Goal: Obtain resource: Obtain resource

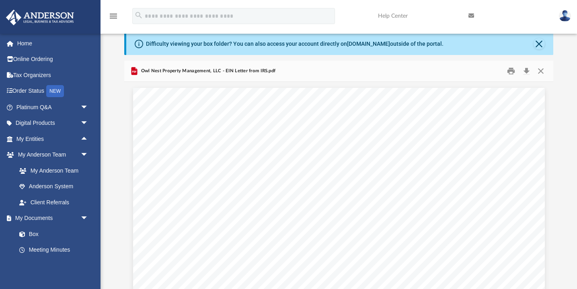
scroll to position [183, 428]
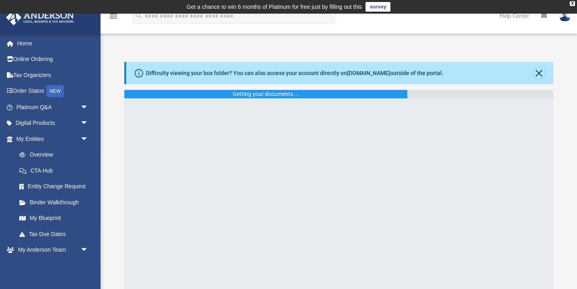
scroll to position [29, 0]
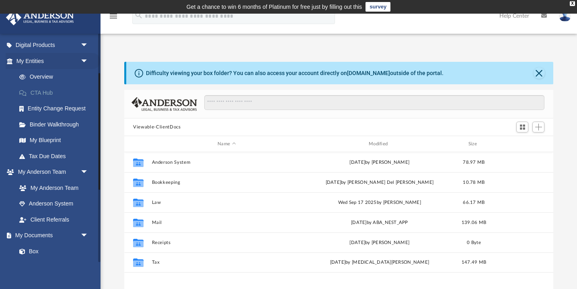
scroll to position [91, 0]
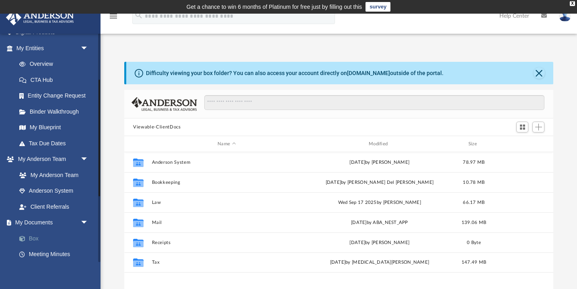
click at [31, 240] on link "Box" at bounding box center [55, 239] width 89 height 16
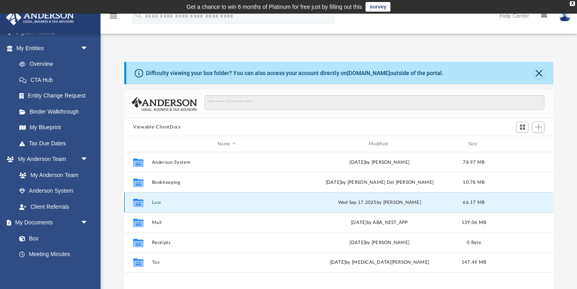
click at [158, 203] on button "Law" at bounding box center [226, 202] width 149 height 5
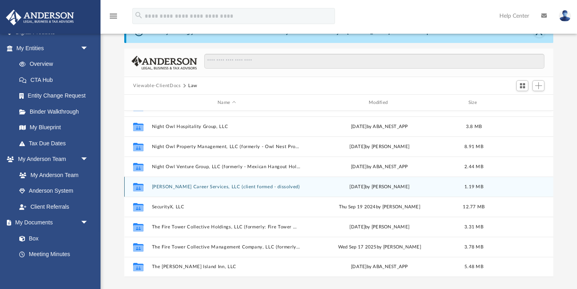
scroll to position [42, 0]
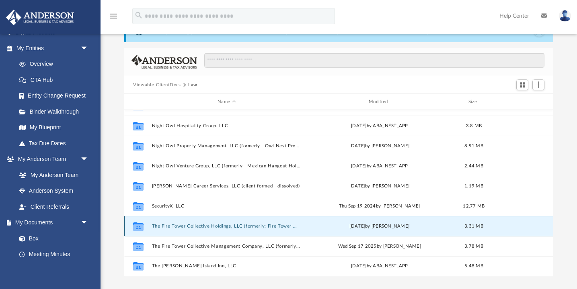
click at [225, 226] on button "The Fire Tower Collective Holdings, LLC (formerly: Fire Tower Wellness [US_STAT…" at bounding box center [226, 226] width 149 height 5
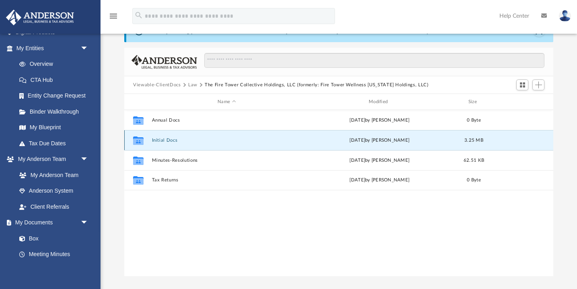
click at [165, 139] on button "Initial Docs" at bounding box center [226, 140] width 149 height 5
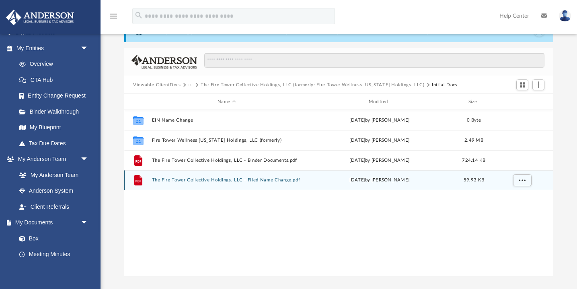
click at [236, 180] on button "The Fire Tower Collective Holdings, LLC - Filed Name Change.pdf" at bounding box center [226, 180] width 149 height 5
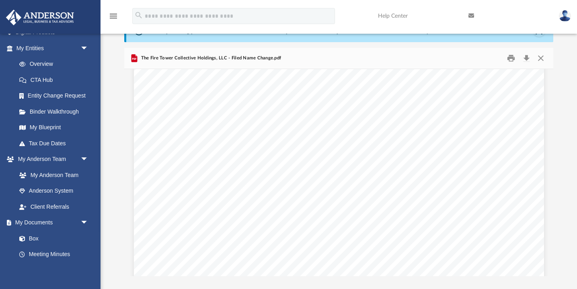
scroll to position [10, 0]
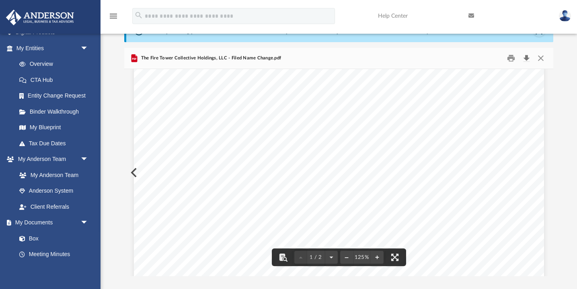
click at [528, 57] on button "Download" at bounding box center [526, 58] width 14 height 12
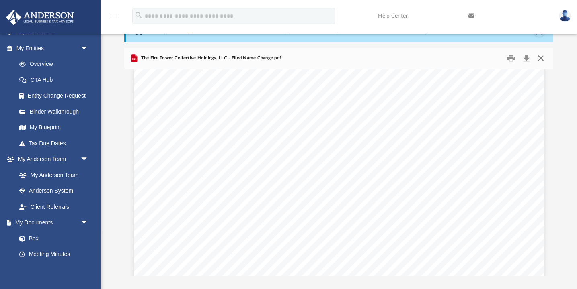
click at [542, 57] on button "Close" at bounding box center [540, 58] width 14 height 12
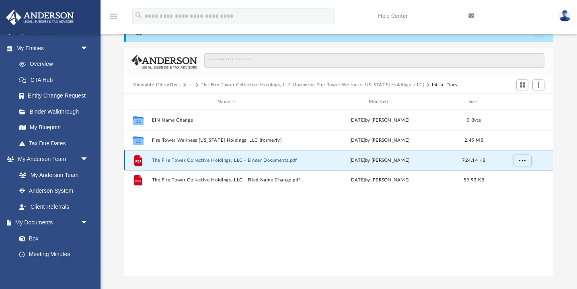
click at [238, 160] on button "The Fire Tower Collective Holdings, LLC - Binder Documents.pdf" at bounding box center [226, 160] width 149 height 5
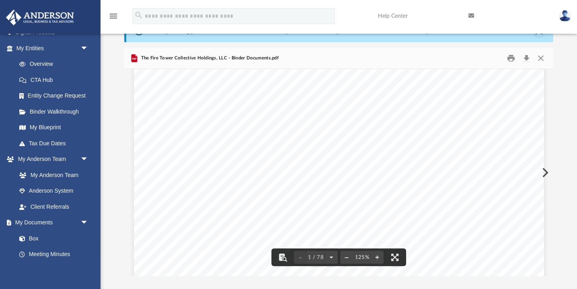
scroll to position [69, 0]
click at [527, 59] on button "Download" at bounding box center [526, 58] width 14 height 12
click at [541, 57] on button "Close" at bounding box center [540, 58] width 14 height 12
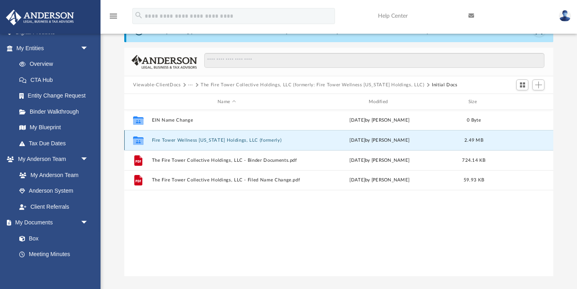
click at [173, 138] on button "Fire Tower Wellness Virginia Holdings, LLC (formerly)" at bounding box center [226, 140] width 149 height 5
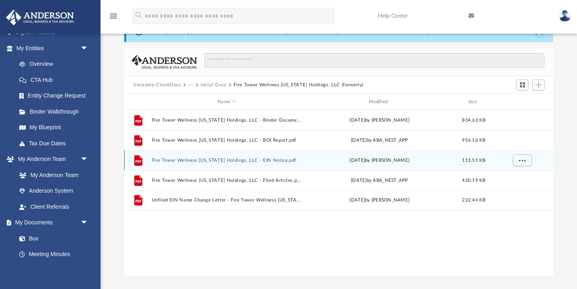
click at [244, 160] on button "Fire Tower Wellness Virginia Holdings, LLC - EIN Notice.pdf" at bounding box center [226, 160] width 149 height 5
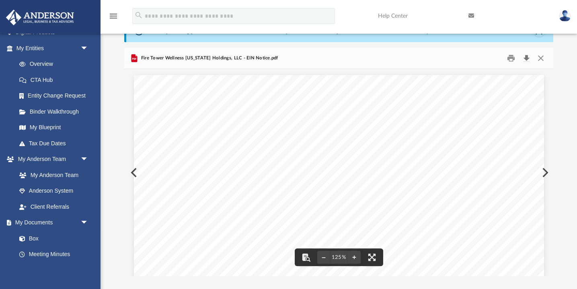
click at [528, 60] on button "Download" at bounding box center [526, 58] width 14 height 12
click at [543, 58] on button "Close" at bounding box center [540, 58] width 14 height 12
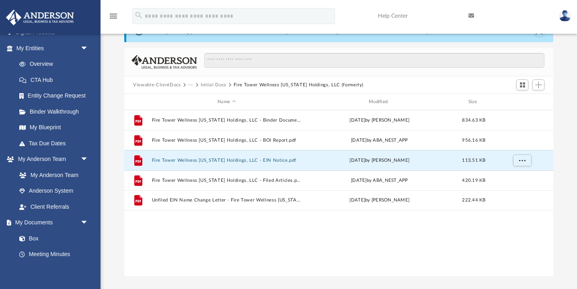
click at [213, 85] on button "Initial Docs" at bounding box center [214, 85] width 26 height 7
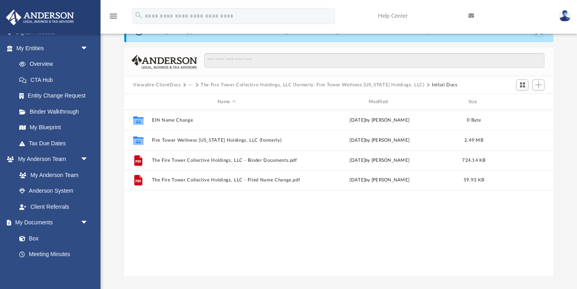
click at [324, 84] on button "The Fire Tower Collective Holdings, LLC (formerly: Fire Tower Wellness Virginia…" at bounding box center [312, 85] width 223 height 7
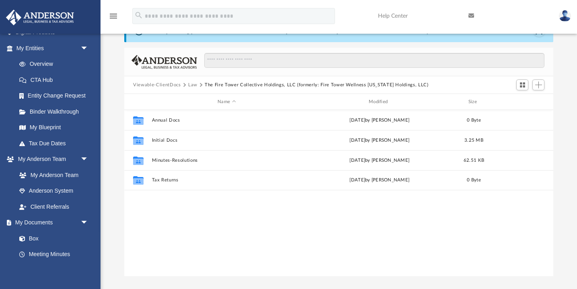
click at [193, 85] on button "Law" at bounding box center [192, 85] width 9 height 7
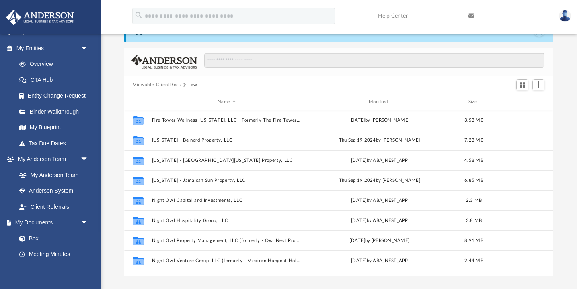
scroll to position [95, 0]
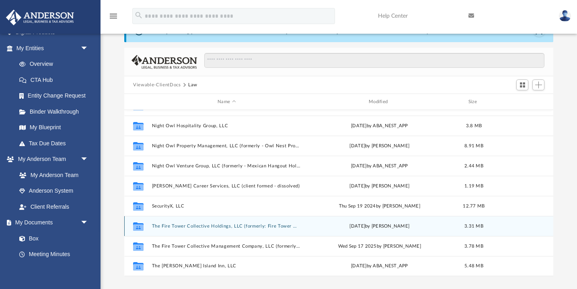
click at [227, 224] on button "The Fire Tower Collective Holdings, LLC (formerly: Fire Tower Wellness Virginia…" at bounding box center [226, 226] width 149 height 5
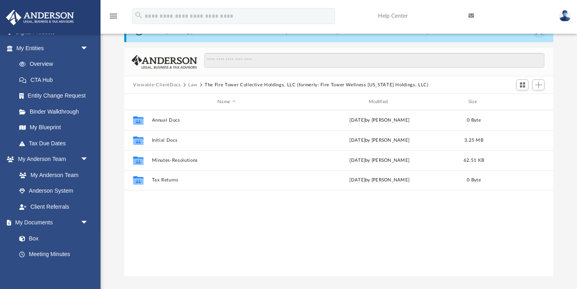
scroll to position [0, 0]
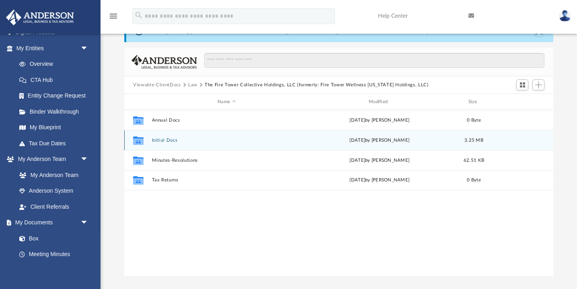
click at [168, 139] on button "Initial Docs" at bounding box center [226, 140] width 149 height 5
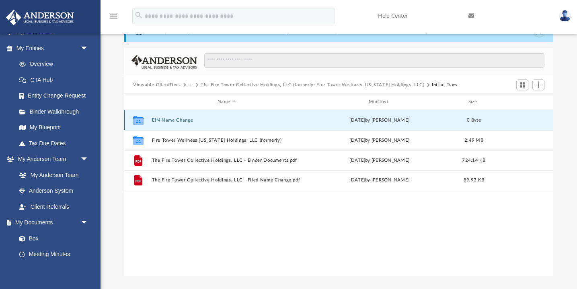
click at [175, 121] on button "EIN Name Change" at bounding box center [226, 120] width 149 height 5
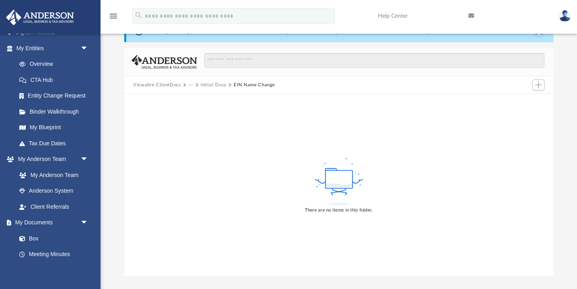
click at [217, 82] on button "Initial Docs" at bounding box center [214, 85] width 26 height 7
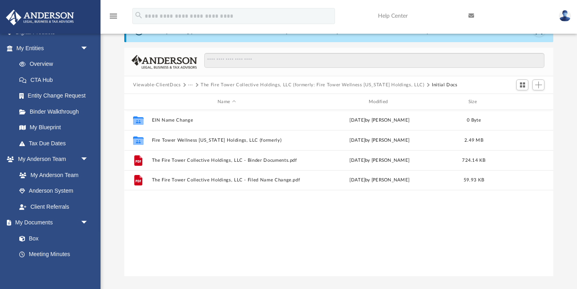
scroll to position [183, 428]
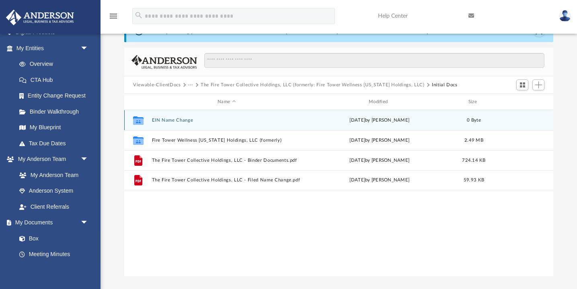
click at [174, 121] on button "EIN Name Change" at bounding box center [226, 120] width 149 height 5
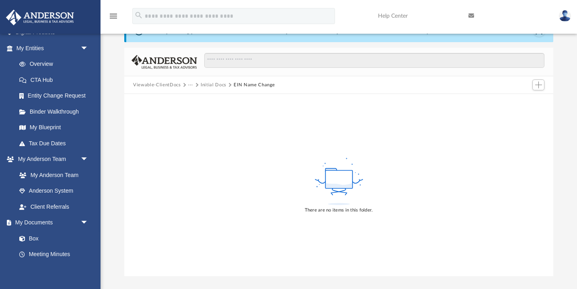
click at [218, 86] on button "Initial Docs" at bounding box center [214, 85] width 26 height 7
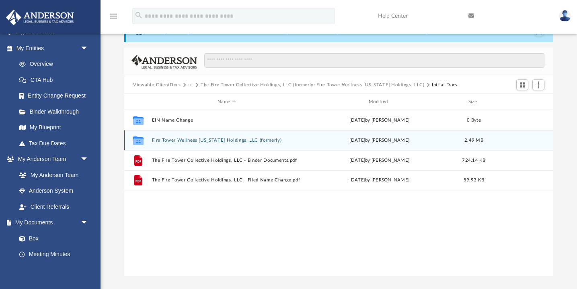
click at [230, 140] on button "Fire Tower Wellness Virginia Holdings, LLC (formerly)" at bounding box center [226, 140] width 149 height 5
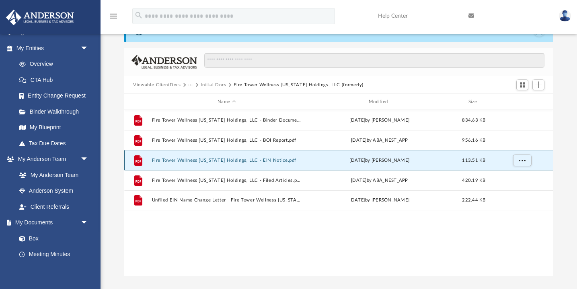
click at [220, 160] on button "Fire Tower Wellness Virginia Holdings, LLC - EIN Notice.pdf" at bounding box center [226, 160] width 149 height 5
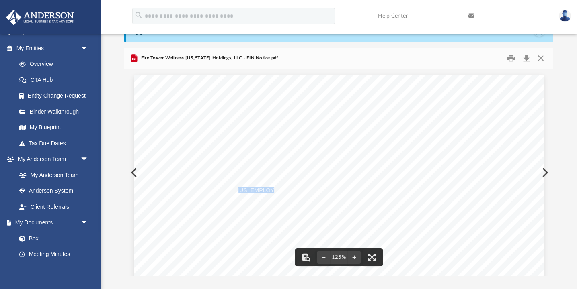
drag, startPoint x: 268, startPoint y: 189, endPoint x: 238, endPoint y: 190, distance: 29.4
click at [238, 190] on span "33-2469486" at bounding box center [298, 191] width 123 height 6
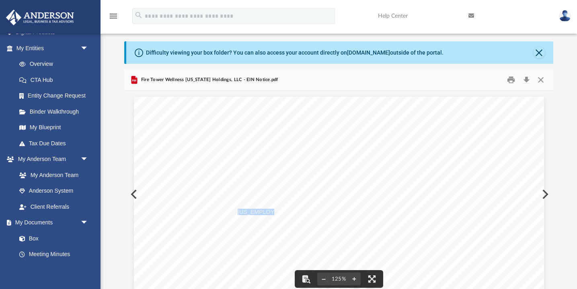
scroll to position [18, 0]
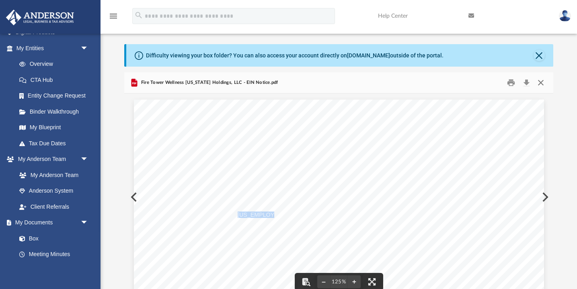
click at [538, 81] on button "Close" at bounding box center [540, 83] width 14 height 12
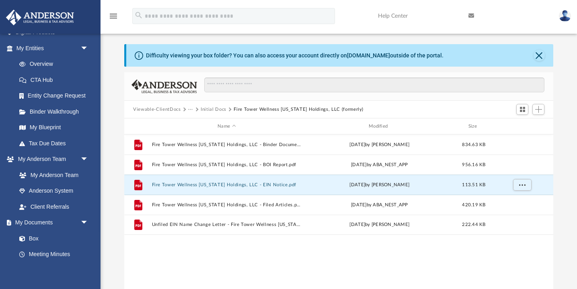
click at [216, 111] on button "Initial Docs" at bounding box center [214, 109] width 26 height 7
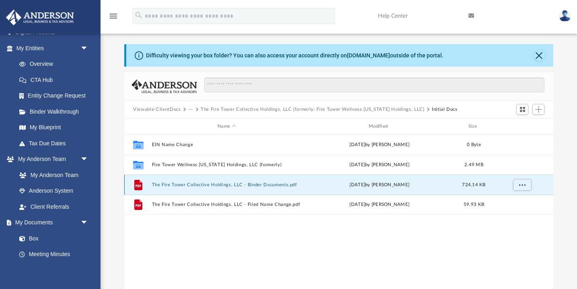
click at [217, 186] on button "The Fire Tower Collective Holdings, LLC - Binder Documents.pdf" at bounding box center [226, 184] width 149 height 5
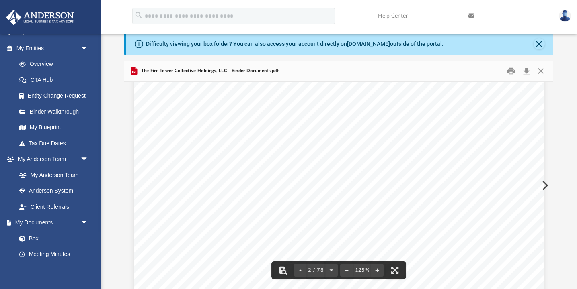
scroll to position [607, 0]
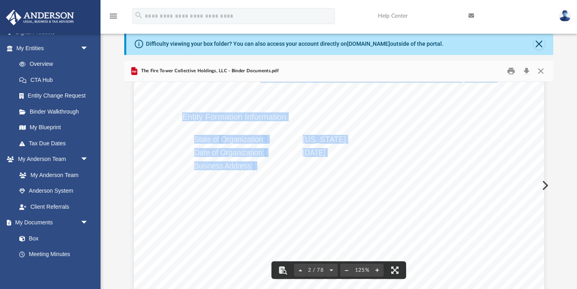
drag, startPoint x: 303, startPoint y: 166, endPoint x: 465, endPoint y: 165, distance: 162.3
click at [465, 165] on div "Overview of The Fire Tower Collective Holdings, LLC Entity Formation Informatio…" at bounding box center [339, 289] width 410 height 530
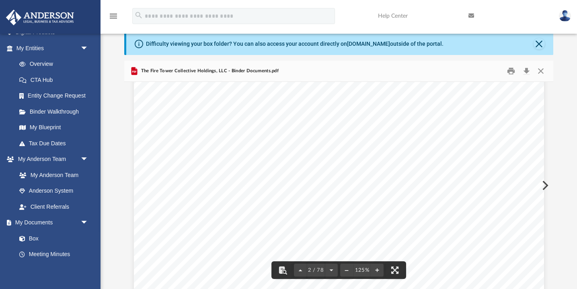
click at [416, 164] on span "1718 Capitol Avenue, Cheyenne, Wyoming 82001" at bounding box center [360, 166] width 114 height 8
drag, startPoint x: 463, startPoint y: 164, endPoint x: 304, endPoint y: 165, distance: 159.1
click at [304, 165] on span "1718 Capitol Avenue, Cheyenne, Wyoming 82001" at bounding box center [360, 166] width 114 height 8
